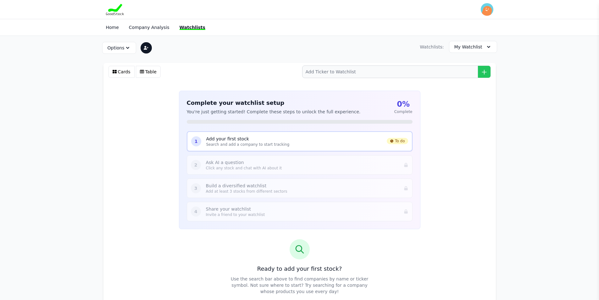
click at [215, 141] on p "Add your first stock" at bounding box center [294, 139] width 176 height 6
drag, startPoint x: 308, startPoint y: 134, endPoint x: 305, endPoint y: 134, distance: 3.5
click at [305, 134] on div "1 Add your first stock Search and add a company to start tracking To do" at bounding box center [300, 141] width 226 height 20
click at [296, 136] on p "Add your first stock" at bounding box center [294, 139] width 176 height 6
click at [295, 138] on p "Add your first stock" at bounding box center [294, 139] width 176 height 6
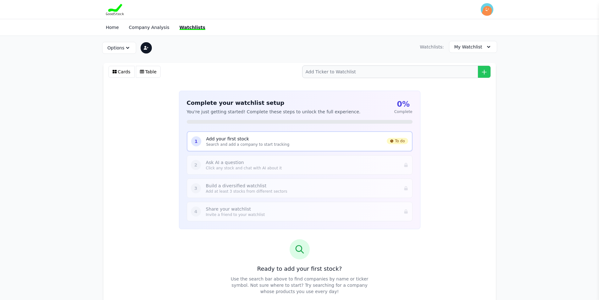
click at [295, 138] on p "Add your first stock" at bounding box center [294, 139] width 176 height 6
click at [247, 161] on p "Ask AI a question" at bounding box center [302, 162] width 193 height 6
click at [243, 165] on p "Ask AI a question" at bounding box center [302, 162] width 193 height 6
click at [240, 136] on p "Add your first stock" at bounding box center [294, 139] width 176 height 6
click at [194, 141] on div "1" at bounding box center [196, 141] width 10 height 10
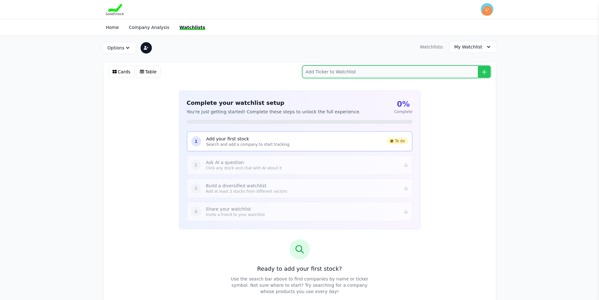
click at [327, 72] on input "search" at bounding box center [396, 71] width 189 height 13
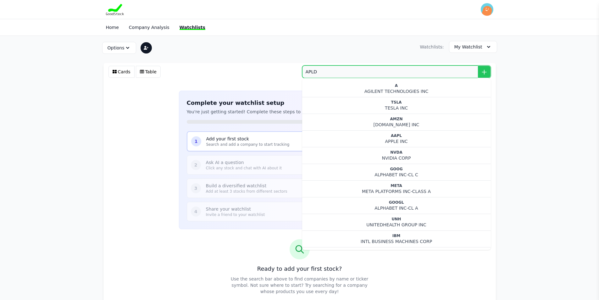
type input "A"
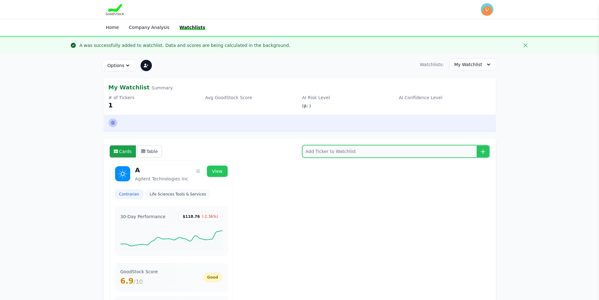
click at [334, 149] on input "search" at bounding box center [396, 151] width 188 height 13
type input "APLD"
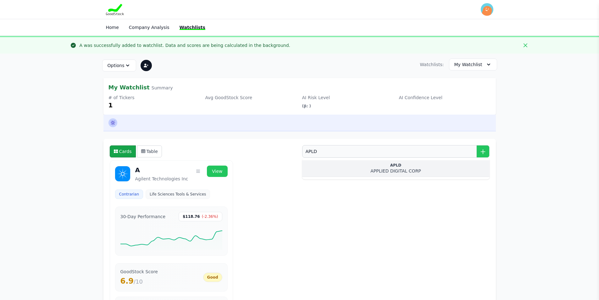
click at [393, 171] on div "APPLIED DIGITAL CORP" at bounding box center [395, 171] width 177 height 6
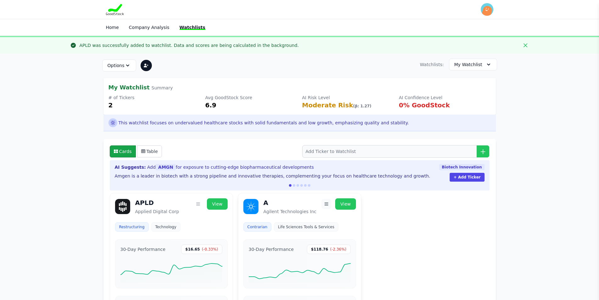
click at [326, 202] on icon "button" at bounding box center [326, 203] width 5 height 5
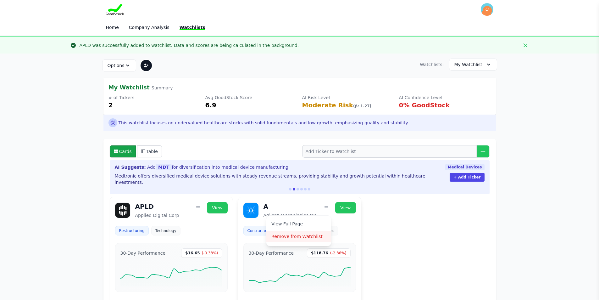
click at [306, 231] on button "Remove from Watchlist" at bounding box center [299, 236] width 65 height 11
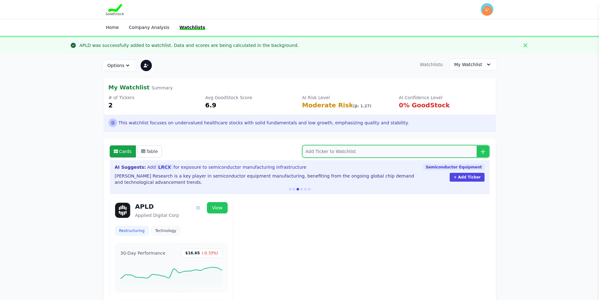
click at [393, 154] on input "search" at bounding box center [396, 151] width 188 height 13
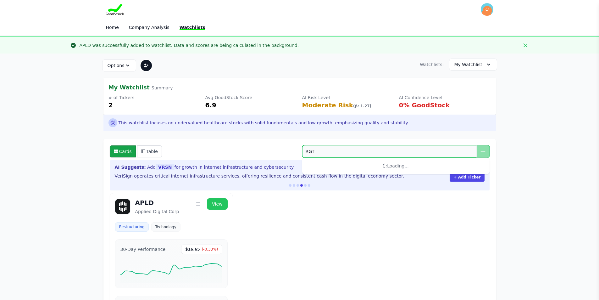
type input "RGTI"
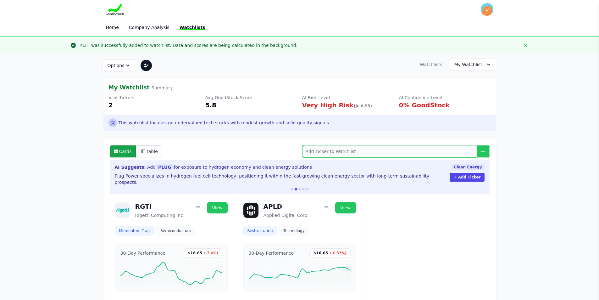
click at [389, 151] on input "search" at bounding box center [396, 151] width 188 height 13
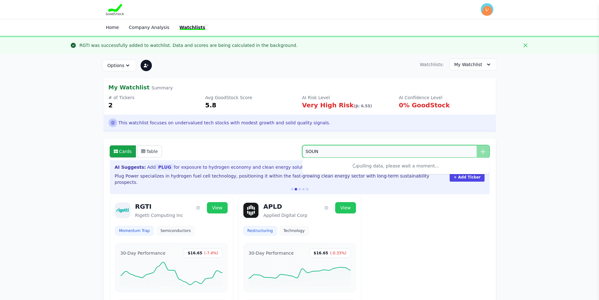
type input "S"
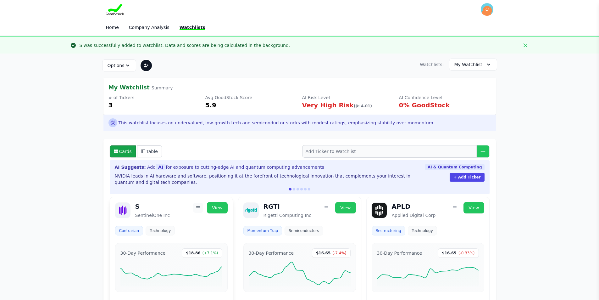
click at [200, 206] on icon "button" at bounding box center [198, 207] width 5 height 5
click at [166, 234] on button "Remove from Watchlist" at bounding box center [170, 236] width 65 height 11
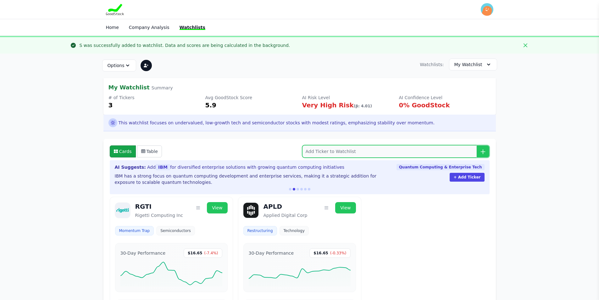
click at [319, 152] on input "search" at bounding box center [396, 151] width 188 height 13
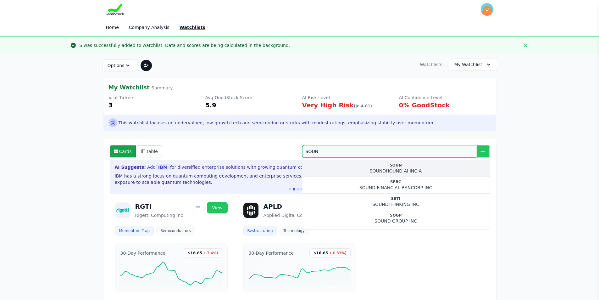
type input "SOUN"
click at [380, 167] on div "SOUN" at bounding box center [395, 165] width 177 height 5
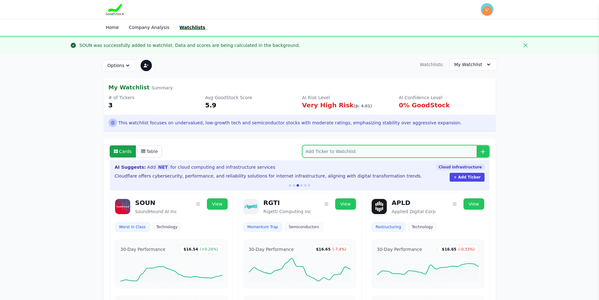
click at [407, 148] on input "search" at bounding box center [396, 151] width 188 height 13
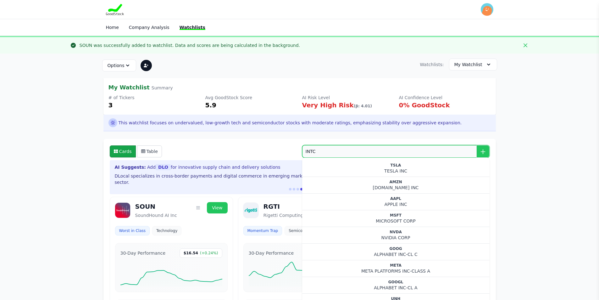
type input "TSLA"
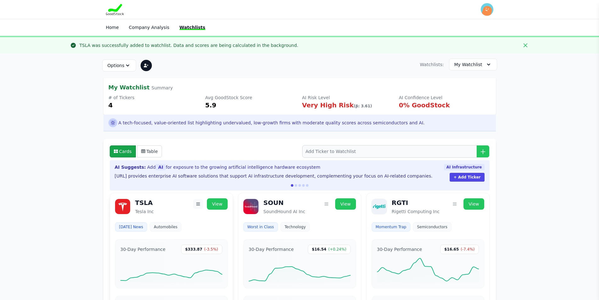
click at [201, 203] on icon "button" at bounding box center [198, 203] width 5 height 5
click at [188, 231] on button "Remove from Watchlist" at bounding box center [170, 232] width 65 height 11
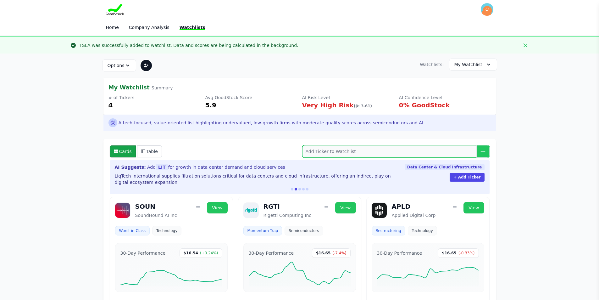
click at [357, 149] on input "search" at bounding box center [396, 151] width 188 height 13
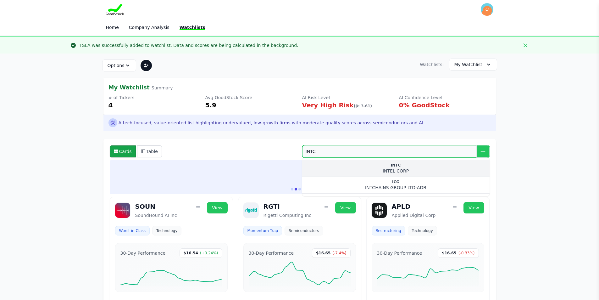
type input "INTC"
click at [395, 168] on div "INTEL CORP" at bounding box center [395, 171] width 177 height 6
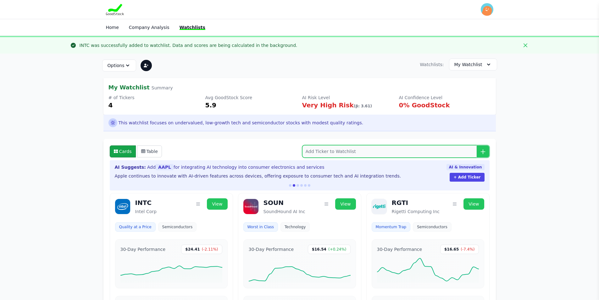
click at [353, 152] on input "search" at bounding box center [396, 151] width 188 height 13
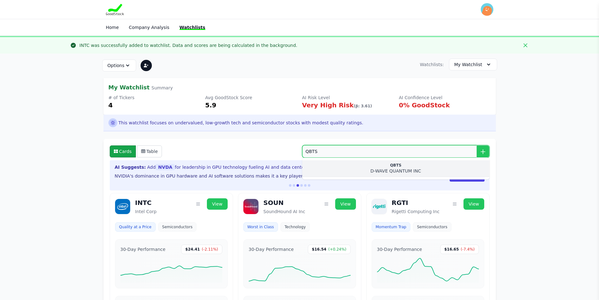
type input "QBTS"
click at [397, 167] on div "QBTS" at bounding box center [395, 165] width 177 height 5
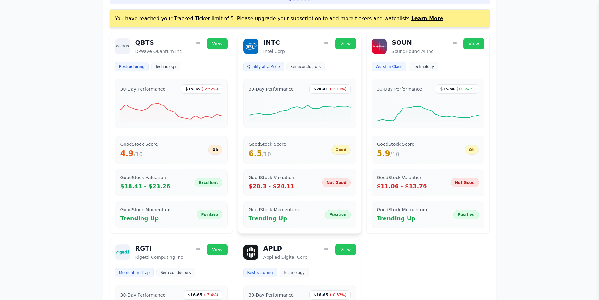
scroll to position [157, 0]
